Goal: Transaction & Acquisition: Obtain resource

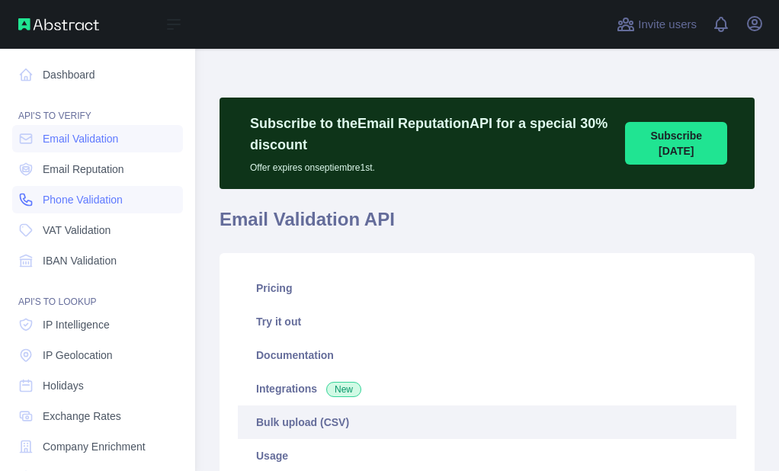
click at [41, 191] on link "Phone Validation" at bounding box center [97, 199] width 171 height 27
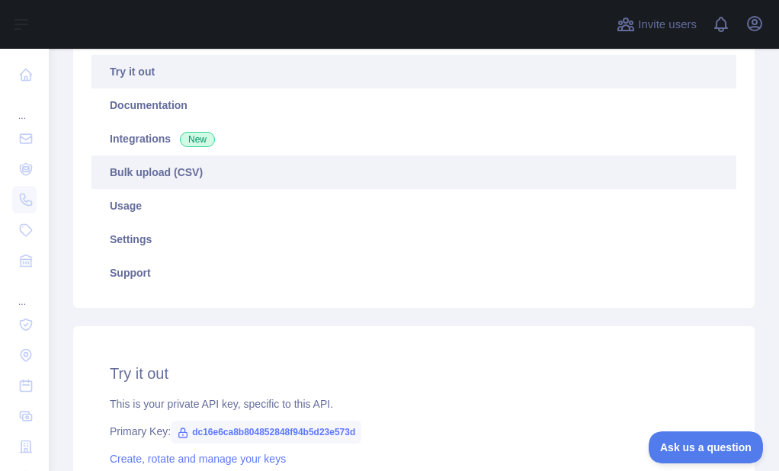
click at [152, 181] on link "Bulk upload (CSV)" at bounding box center [413, 172] width 645 height 34
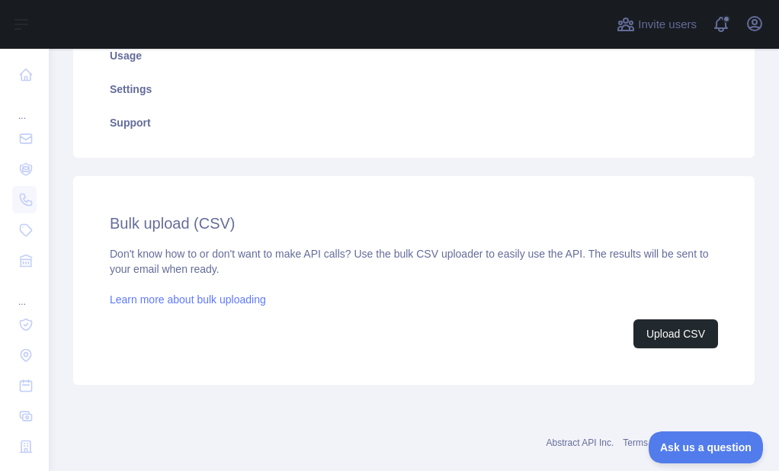
scroll to position [405, 0]
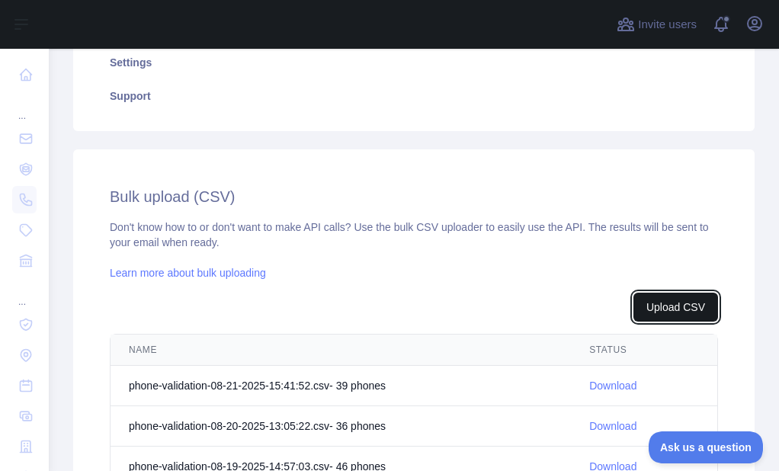
click at [658, 296] on button "Upload CSV" at bounding box center [675, 307] width 85 height 29
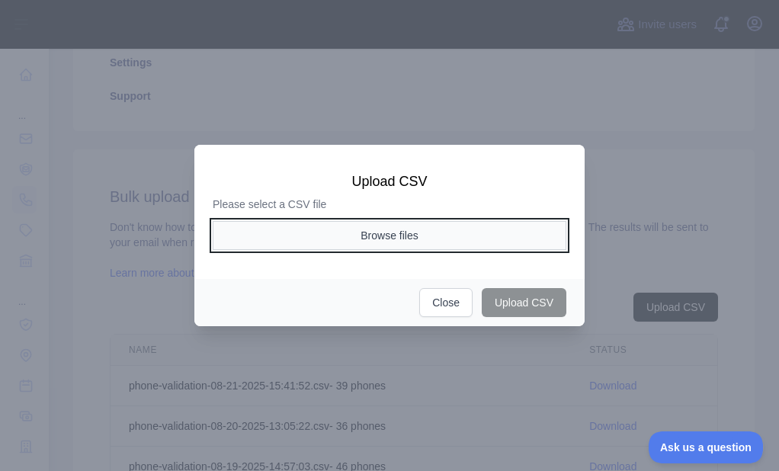
click at [421, 230] on button "Browse files" at bounding box center [390, 235] width 354 height 29
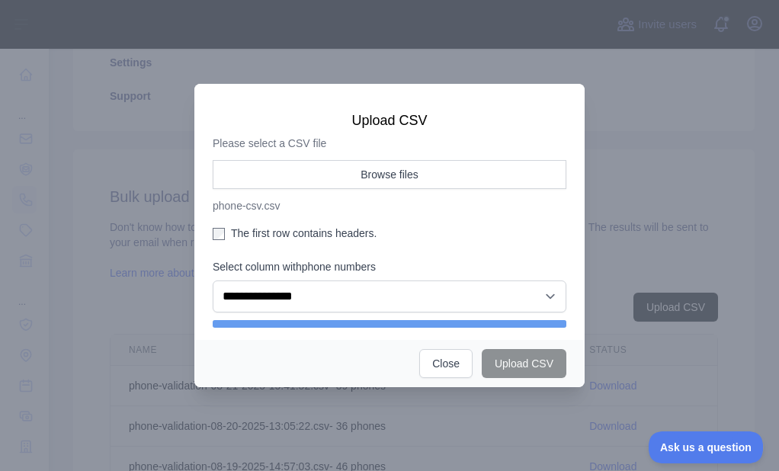
click at [228, 230] on label "The first row contains headers." at bounding box center [390, 233] width 354 height 15
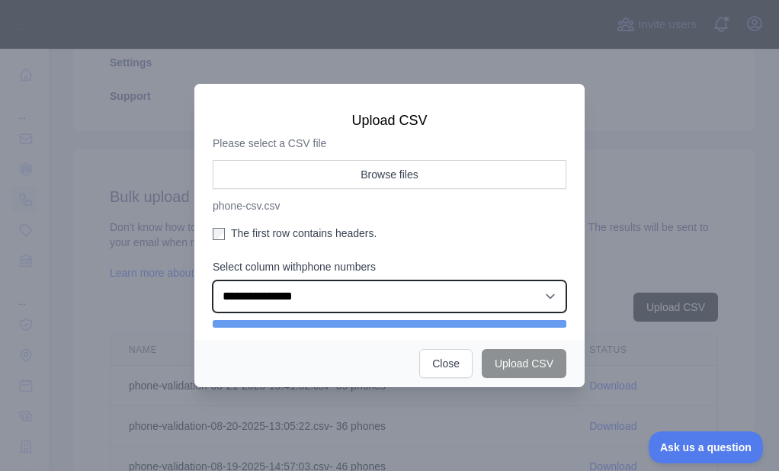
click at [312, 311] on select "**********" at bounding box center [390, 296] width 354 height 32
click at [213, 284] on select "**********" at bounding box center [390, 296] width 354 height 32
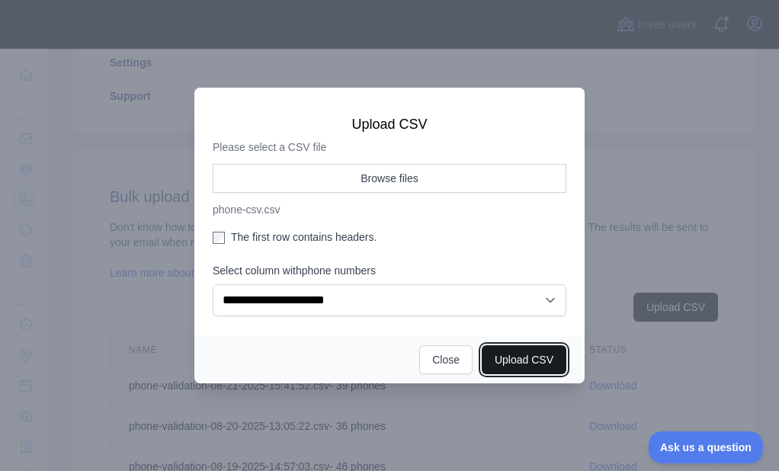
click at [543, 360] on button "Upload CSV" at bounding box center [524, 359] width 85 height 29
select select "**"
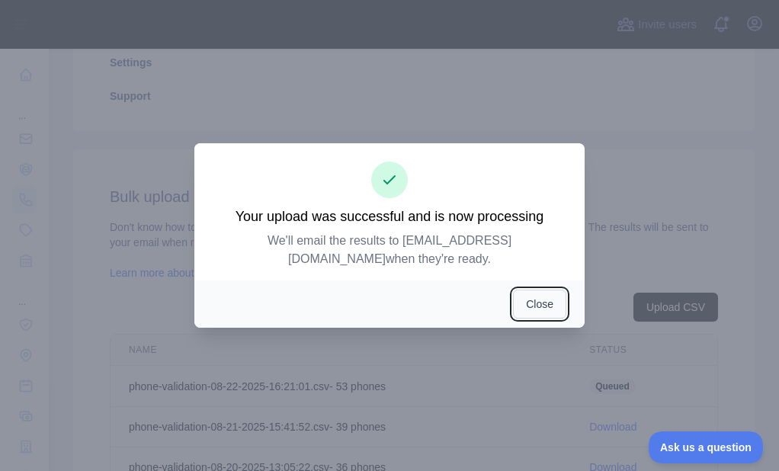
click at [523, 296] on button "Close" at bounding box center [539, 304] width 53 height 29
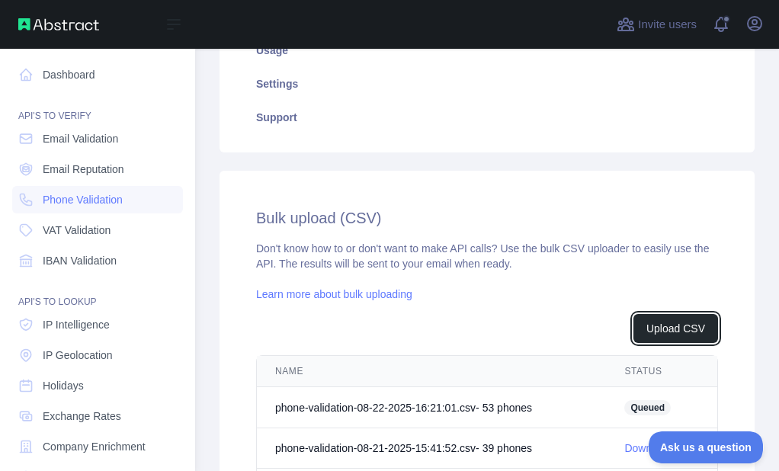
scroll to position [427, 0]
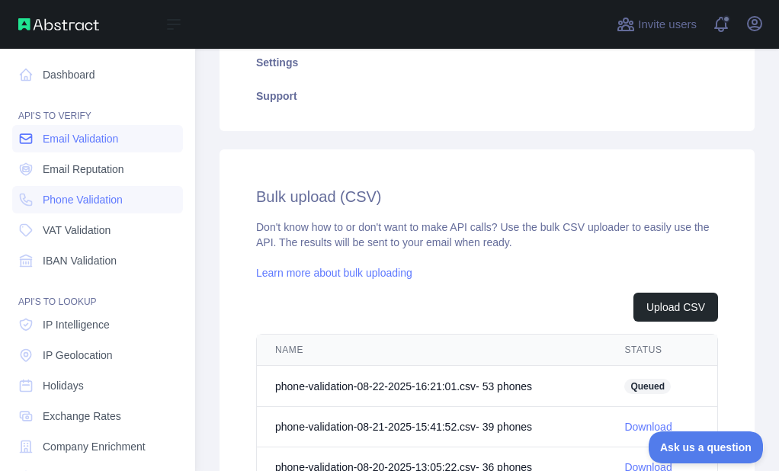
click at [39, 144] on link "Email Validation" at bounding box center [97, 138] width 171 height 27
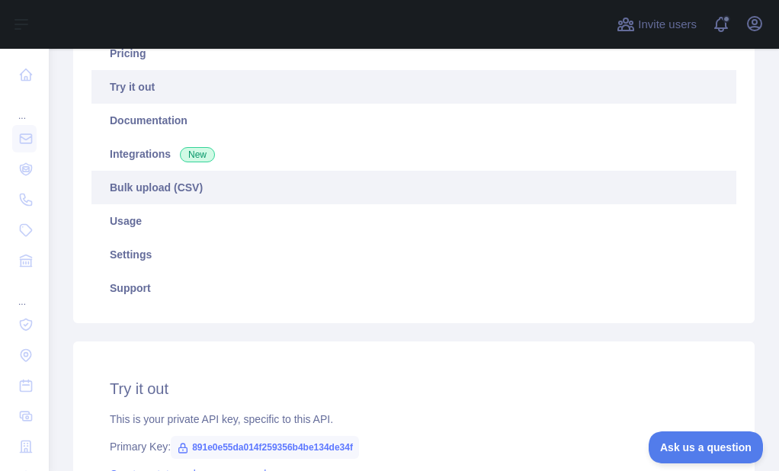
scroll to position [177, 0]
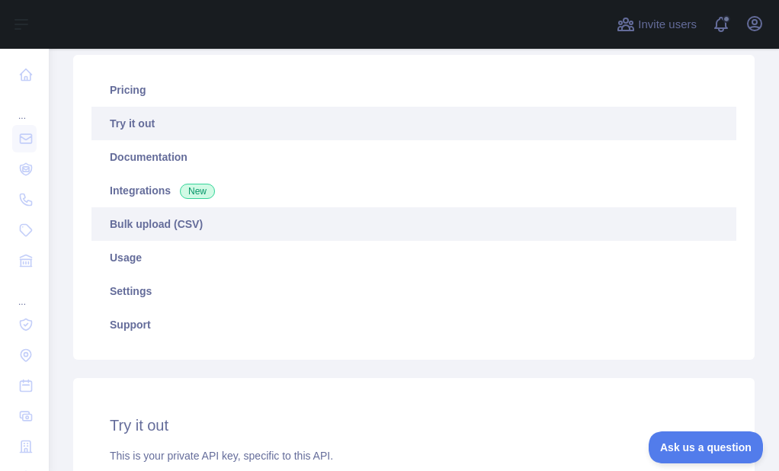
click at [148, 223] on link "Bulk upload (CSV)" at bounding box center [413, 224] width 645 height 34
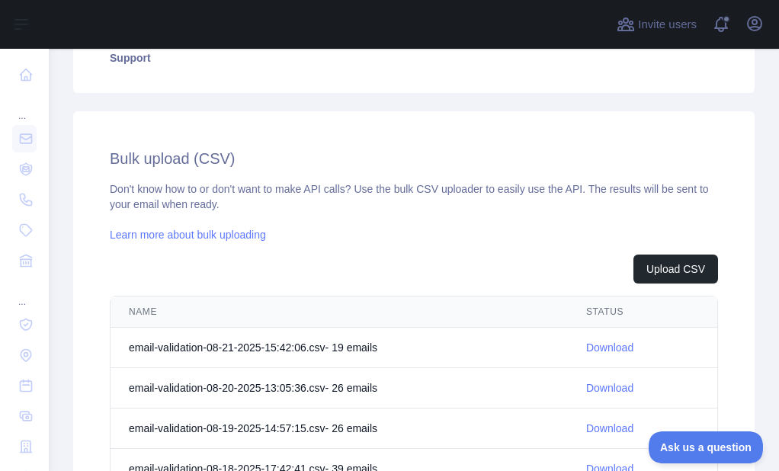
scroll to position [482, 0]
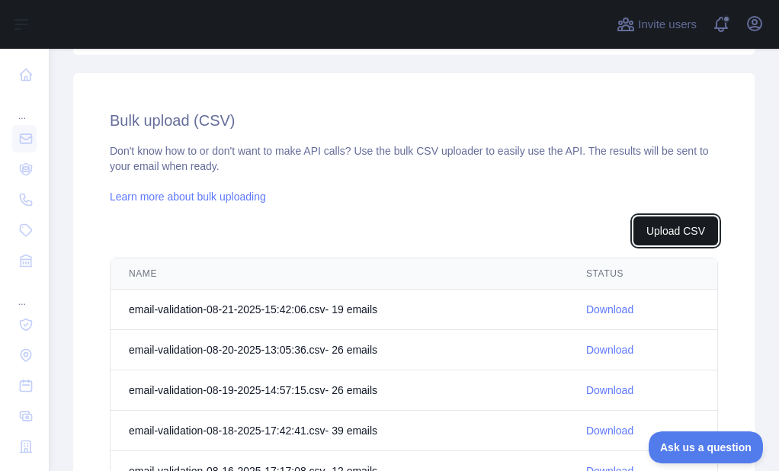
click at [681, 231] on button "Upload CSV" at bounding box center [675, 230] width 85 height 29
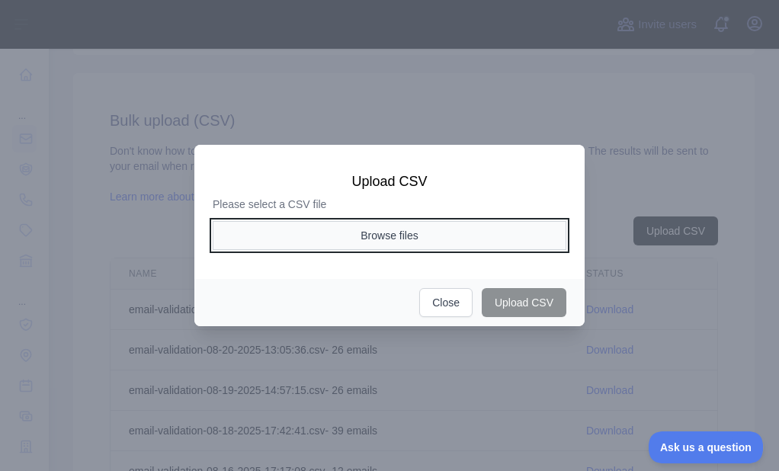
click at [394, 223] on button "Browse files" at bounding box center [390, 235] width 354 height 29
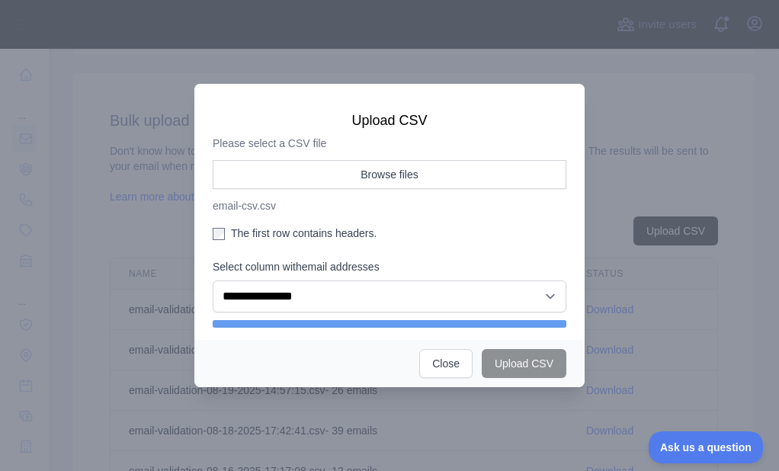
click at [260, 230] on label "The first row contains headers." at bounding box center [390, 233] width 354 height 15
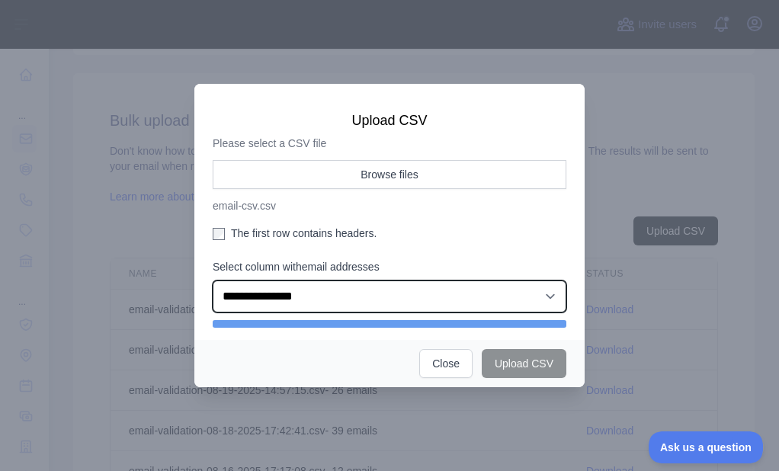
click at [279, 285] on select "**********" at bounding box center [390, 296] width 354 height 32
click at [213, 284] on select "**********" at bounding box center [390, 296] width 354 height 32
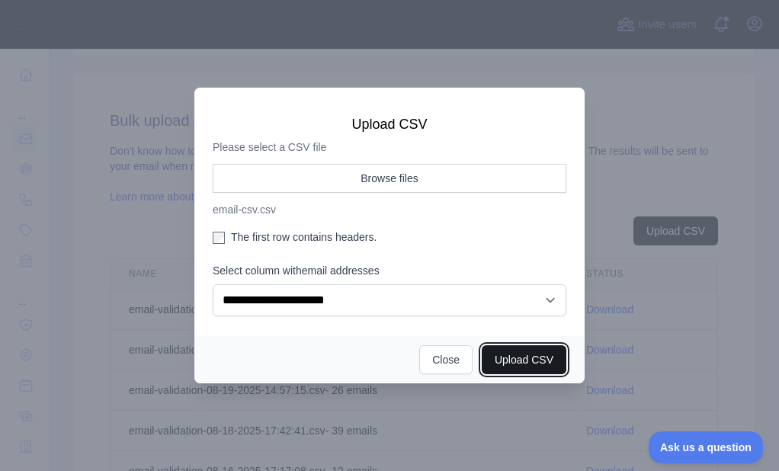
click at [515, 350] on button "Upload CSV" at bounding box center [524, 359] width 85 height 29
select select "**"
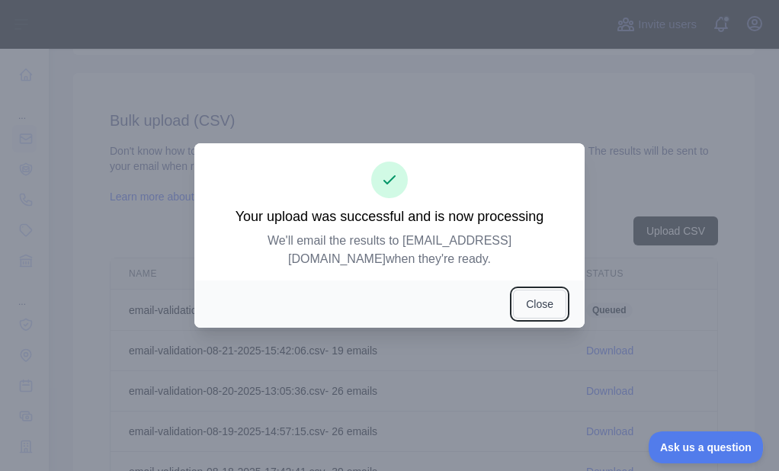
click at [515, 290] on button "Close" at bounding box center [539, 304] width 53 height 29
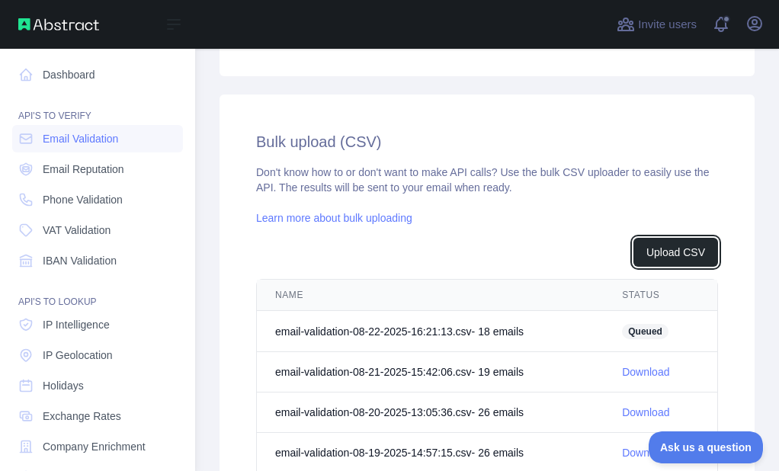
scroll to position [503, 0]
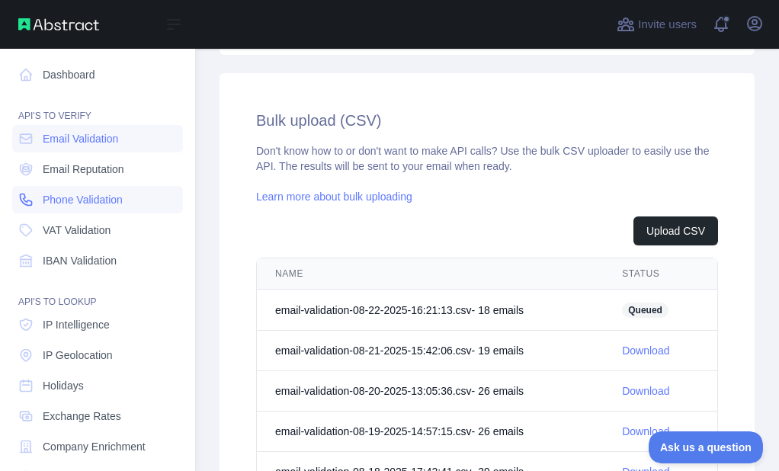
click at [34, 205] on link "Phone Validation" at bounding box center [97, 199] width 171 height 27
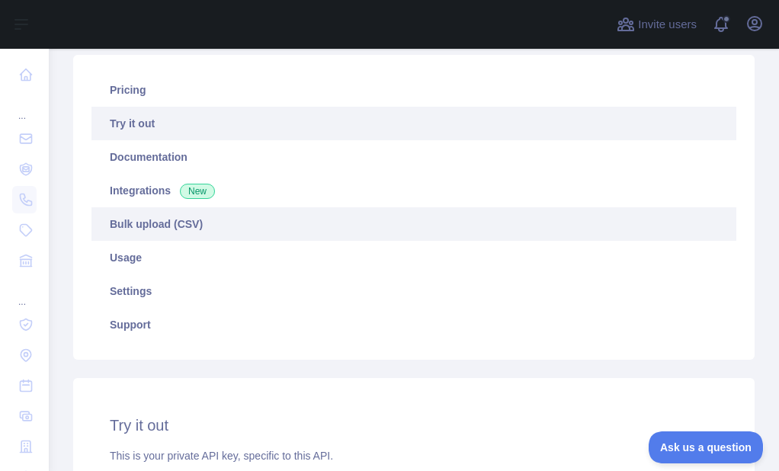
click at [172, 220] on link "Bulk upload (CSV)" at bounding box center [413, 224] width 645 height 34
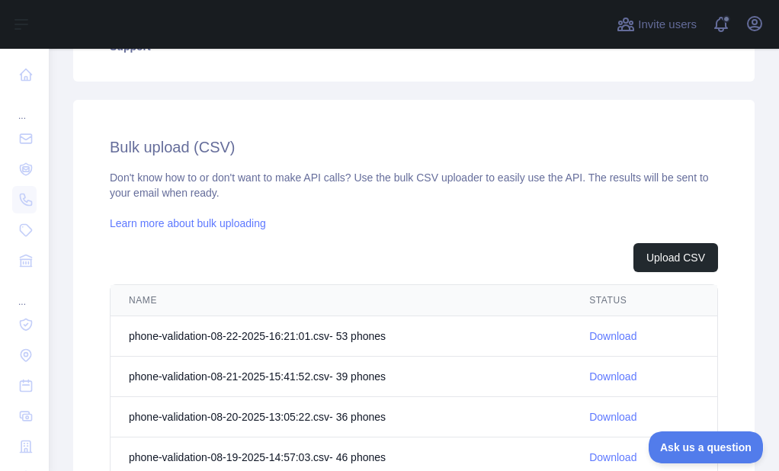
scroll to position [482, 0]
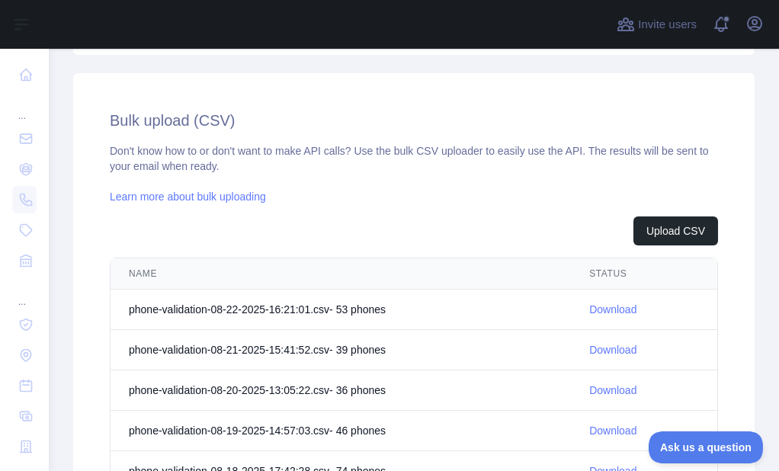
click at [591, 307] on link "Download" at bounding box center [612, 309] width 47 height 12
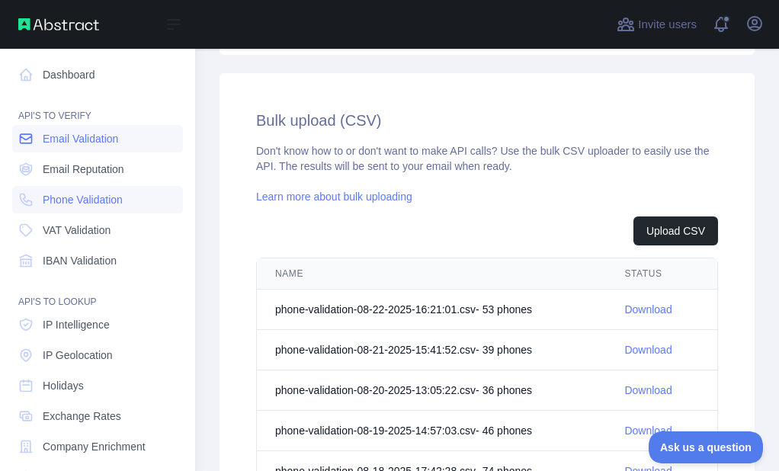
click at [27, 142] on icon at bounding box center [26, 138] width 11 height 9
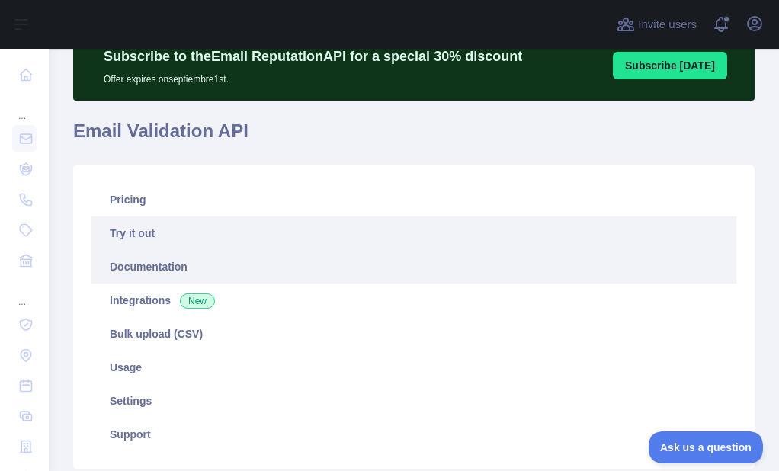
scroll to position [76, 0]
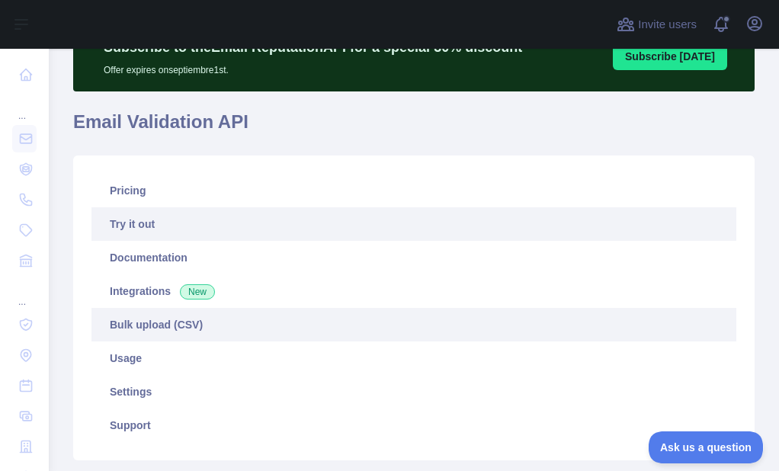
click at [141, 334] on link "Bulk upload (CSV)" at bounding box center [413, 325] width 645 height 34
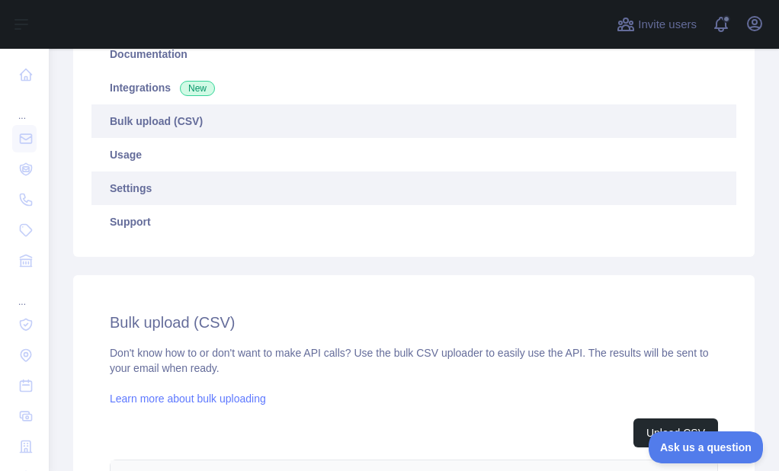
scroll to position [253, 0]
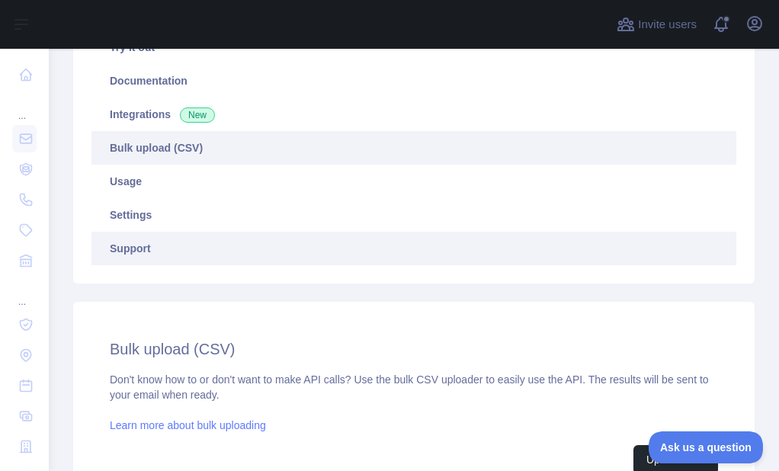
click at [125, 241] on link "Support" at bounding box center [413, 249] width 645 height 34
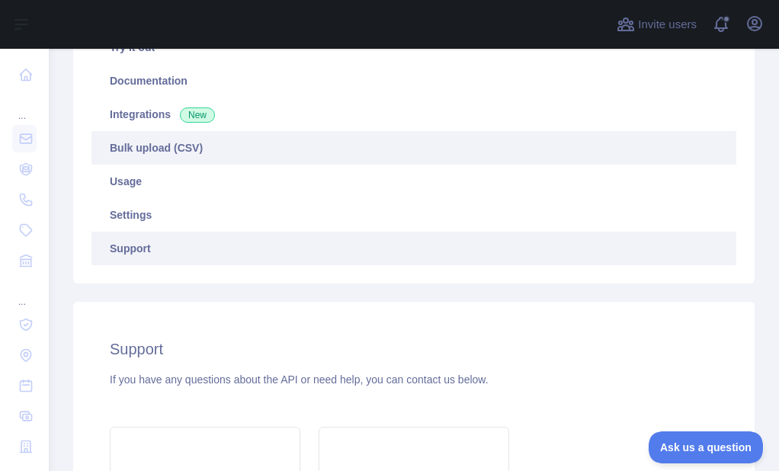
click at [141, 150] on link "Bulk upload (CSV)" at bounding box center [413, 148] width 645 height 34
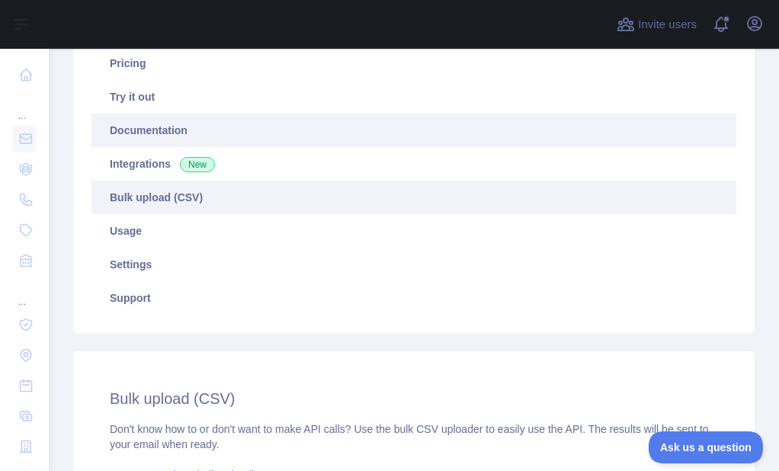
scroll to position [177, 0]
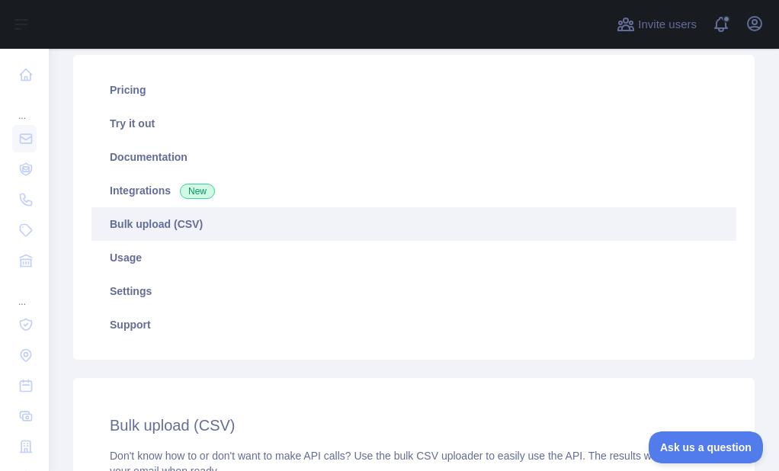
click at [152, 245] on link "Usage" at bounding box center [413, 258] width 645 height 34
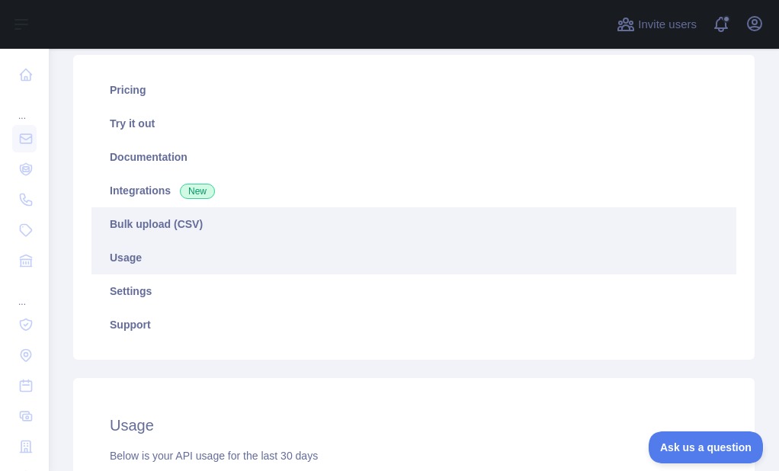
click at [167, 224] on link "Bulk upload (CSV)" at bounding box center [413, 224] width 645 height 34
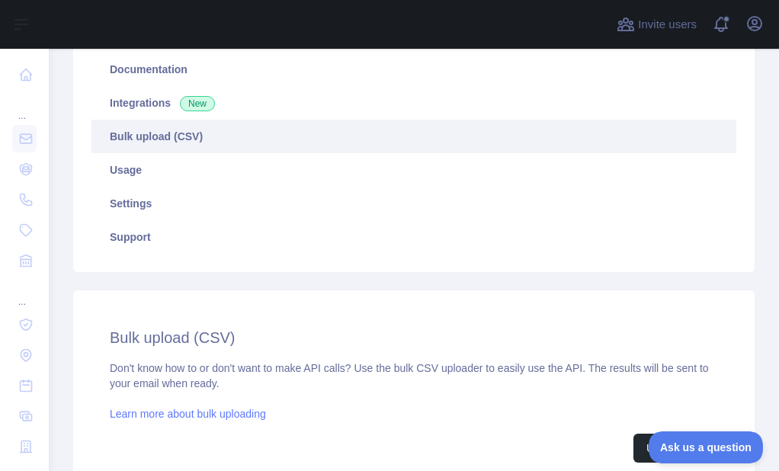
scroll to position [329, 0]
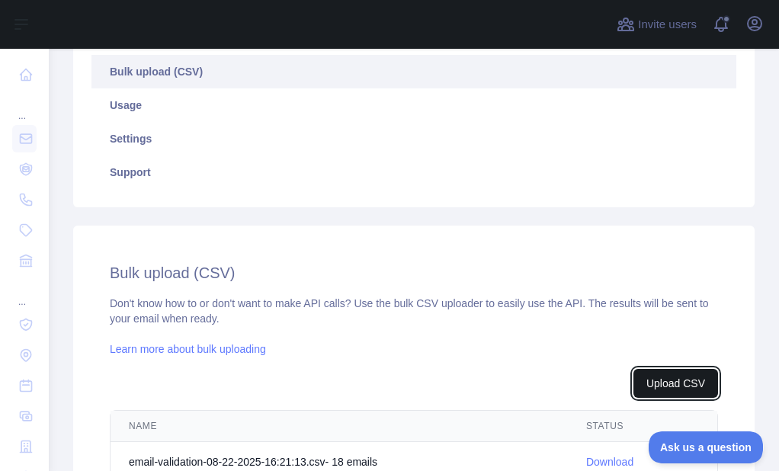
click at [648, 377] on button "Upload CSV" at bounding box center [675, 383] width 85 height 29
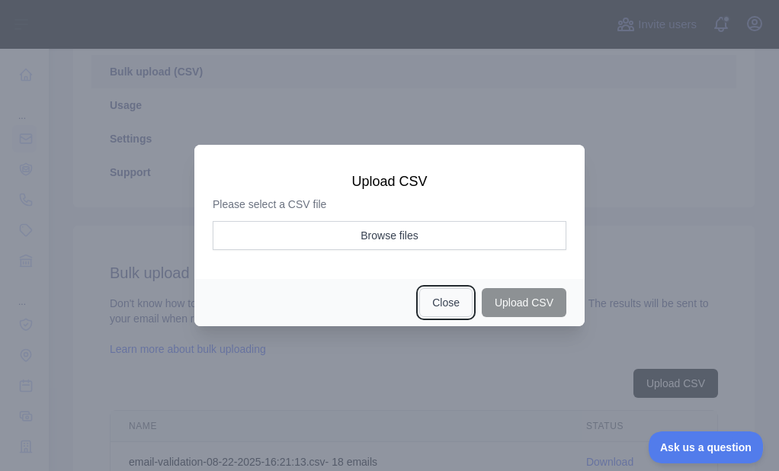
click at [452, 303] on button "Close" at bounding box center [445, 302] width 53 height 29
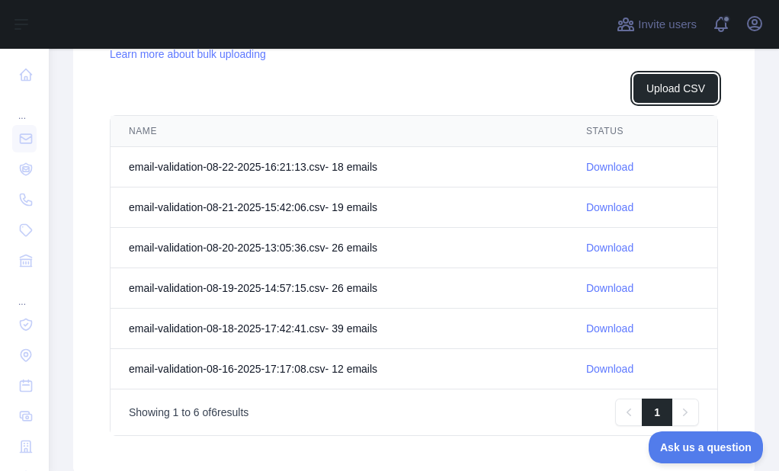
scroll to position [634, 0]
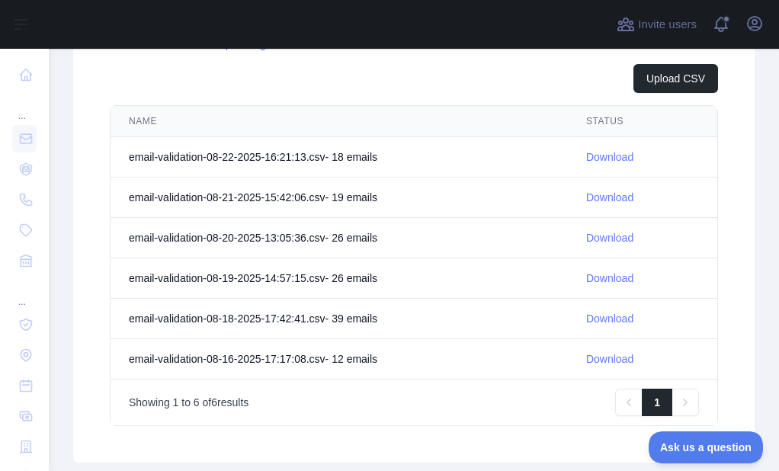
click at [591, 162] on link "Download" at bounding box center [609, 157] width 47 height 12
